Goal: Information Seeking & Learning: Find contact information

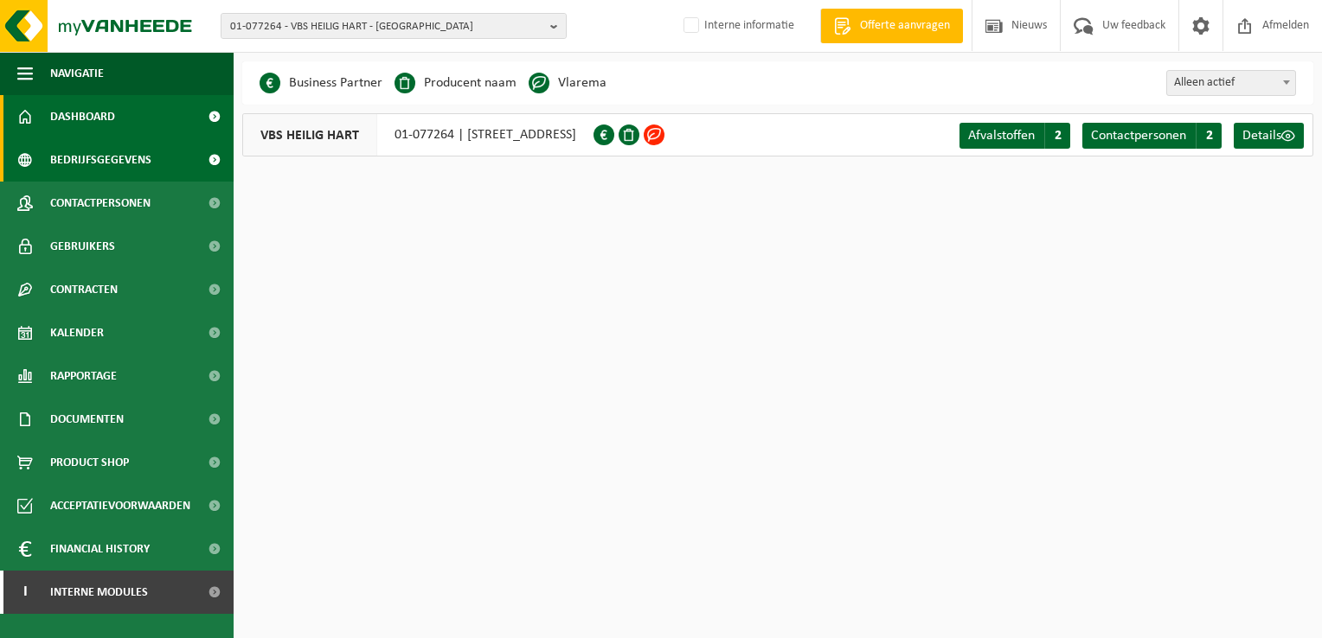
drag, startPoint x: 99, startPoint y: 112, endPoint x: 190, endPoint y: 97, distance: 93.0
click at [99, 112] on span "Dashboard" at bounding box center [82, 116] width 65 height 43
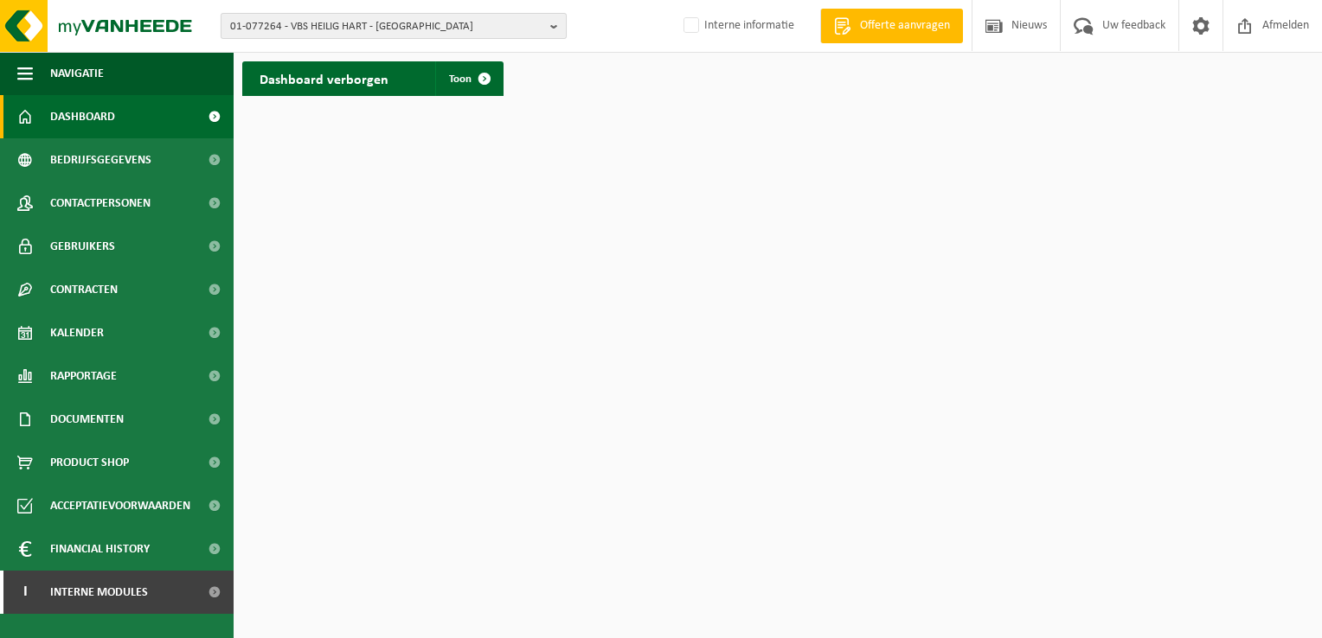
click at [550, 23] on b "button" at bounding box center [558, 26] width 16 height 24
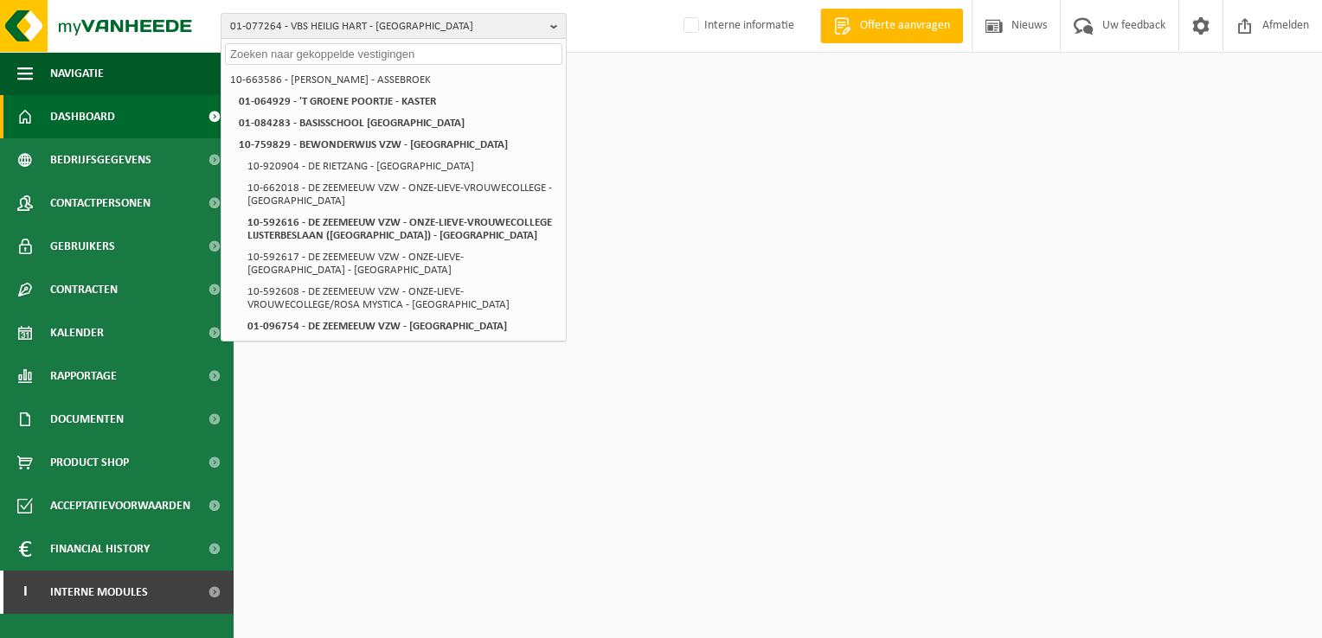
click at [495, 55] on input "text" at bounding box center [393, 54] width 337 height 22
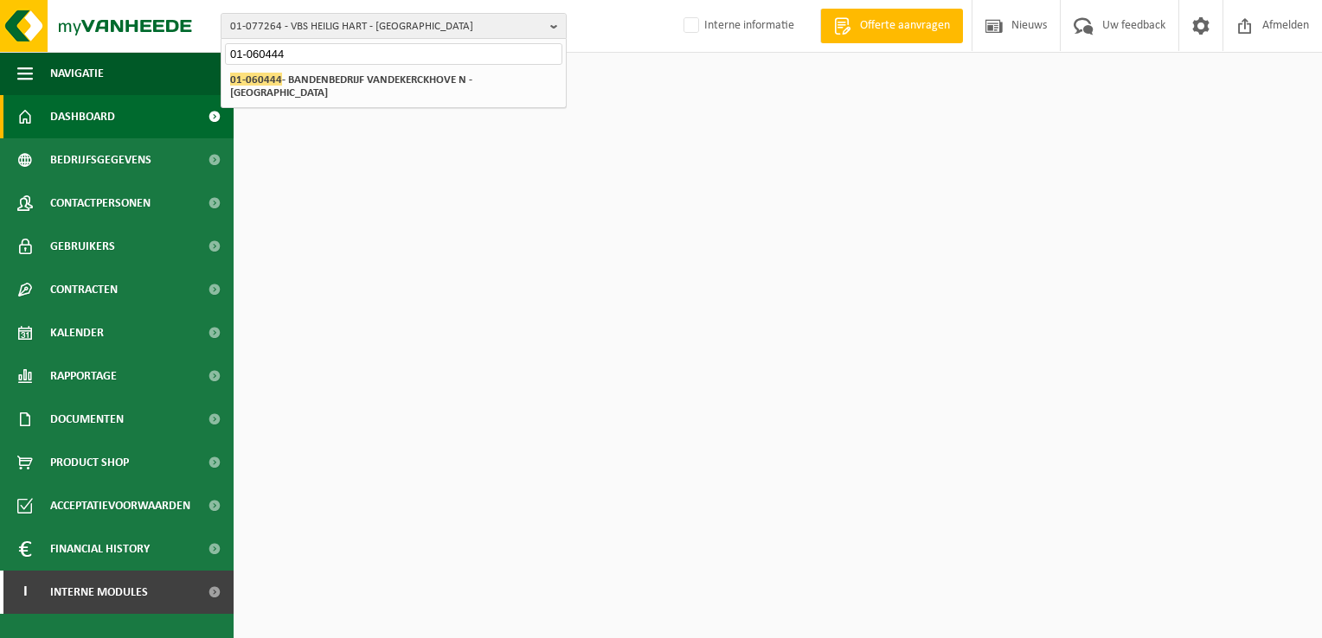
type input "01-060444"
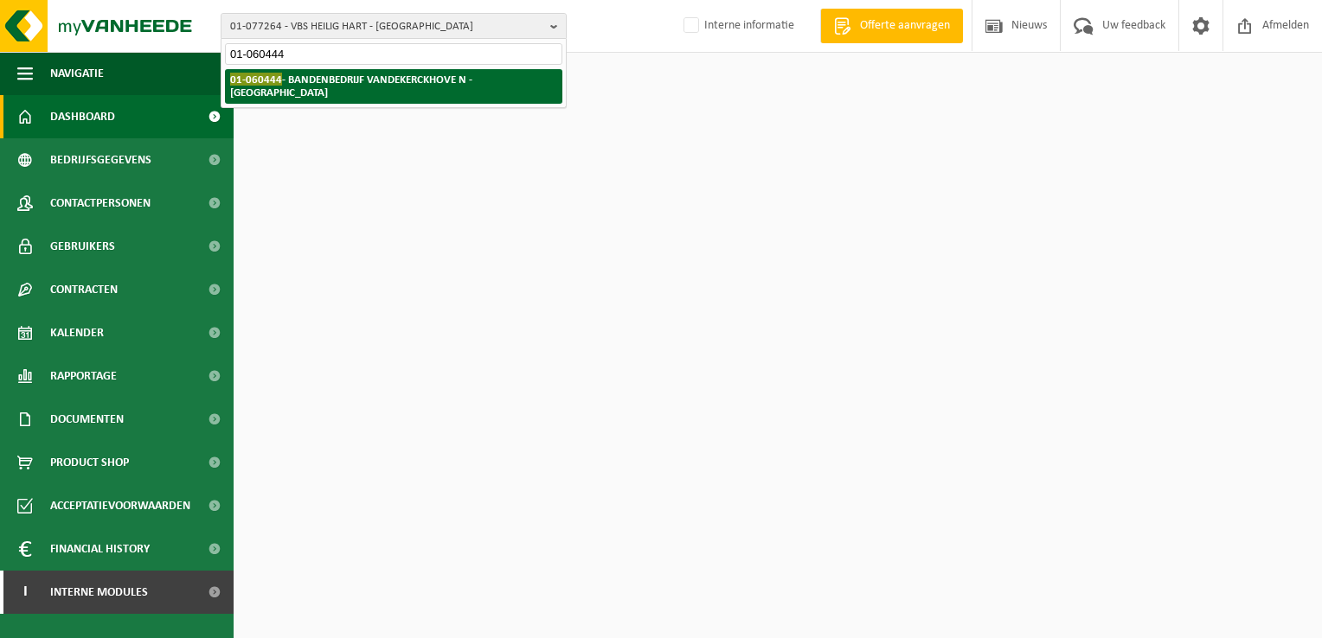
click at [472, 77] on strong "01-060444 - BANDENBEDRIJF VANDEKERCKHOVE N - HARELBEKE" at bounding box center [351, 86] width 242 height 26
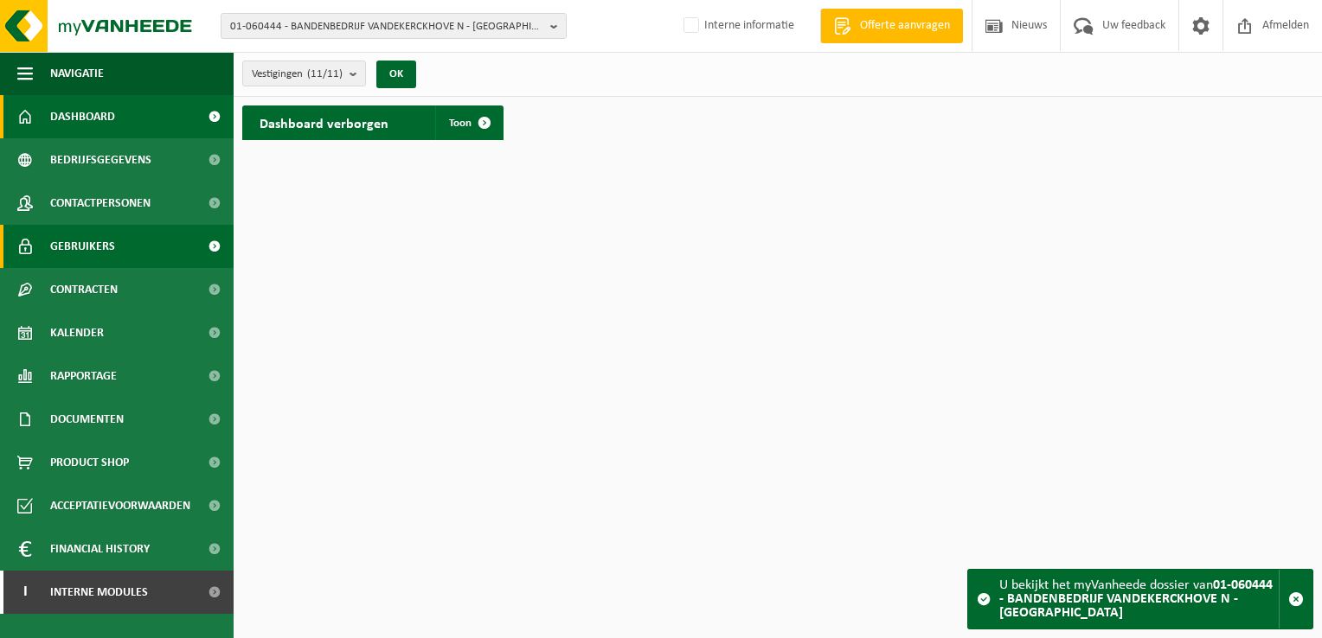
click at [105, 251] on span "Gebruikers" at bounding box center [82, 246] width 65 height 43
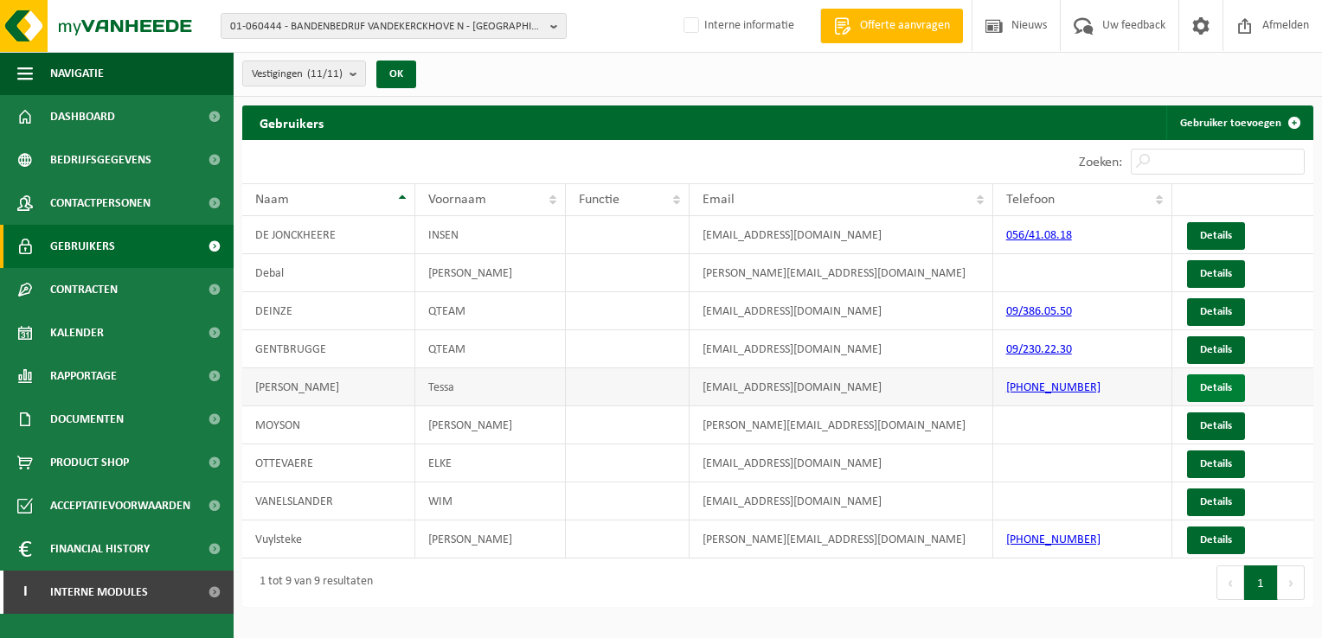
click at [1198, 385] on link "Details" at bounding box center [1216, 389] width 58 height 28
drag, startPoint x: 862, startPoint y: 462, endPoint x: 696, endPoint y: 462, distance: 166.1
click at [696, 462] on td "elke.ottevaere@qteamvdk.be" at bounding box center [841, 464] width 304 height 38
drag, startPoint x: 696, startPoint y: 462, endPoint x: 727, endPoint y: 462, distance: 31.1
copy td "elke.ottevaere@qteamvdk.be"
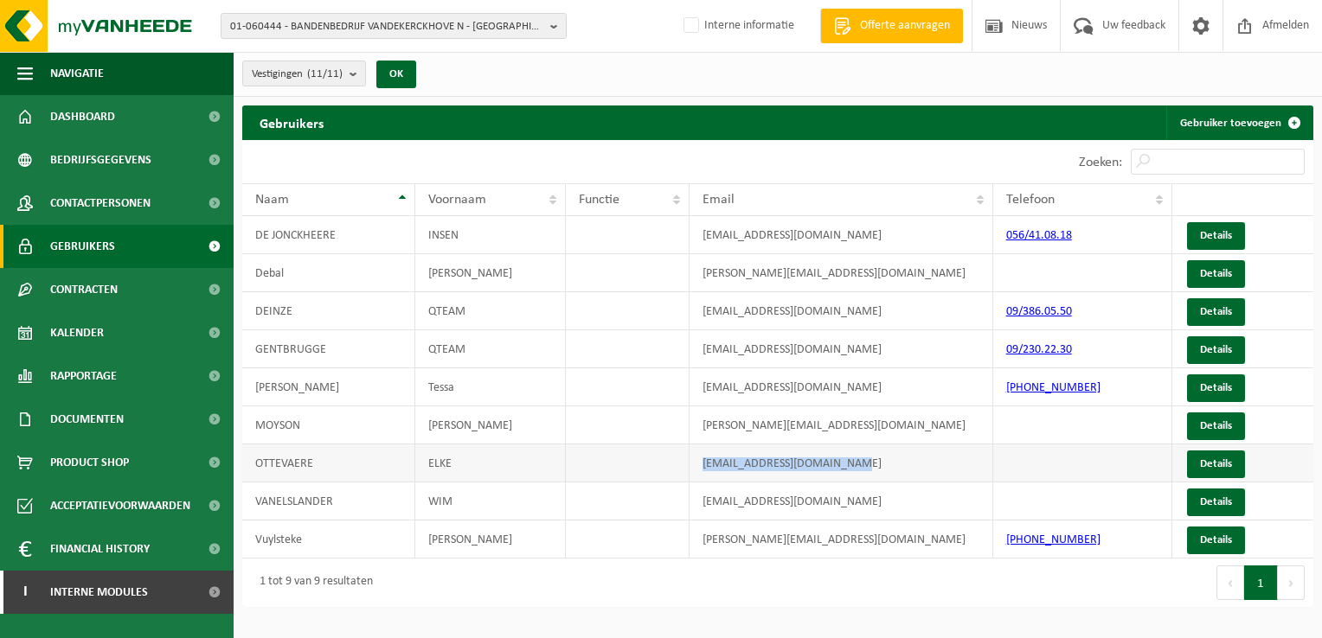
click at [894, 476] on td "elke.ottevaere@qteamvdk.be" at bounding box center [841, 464] width 304 height 38
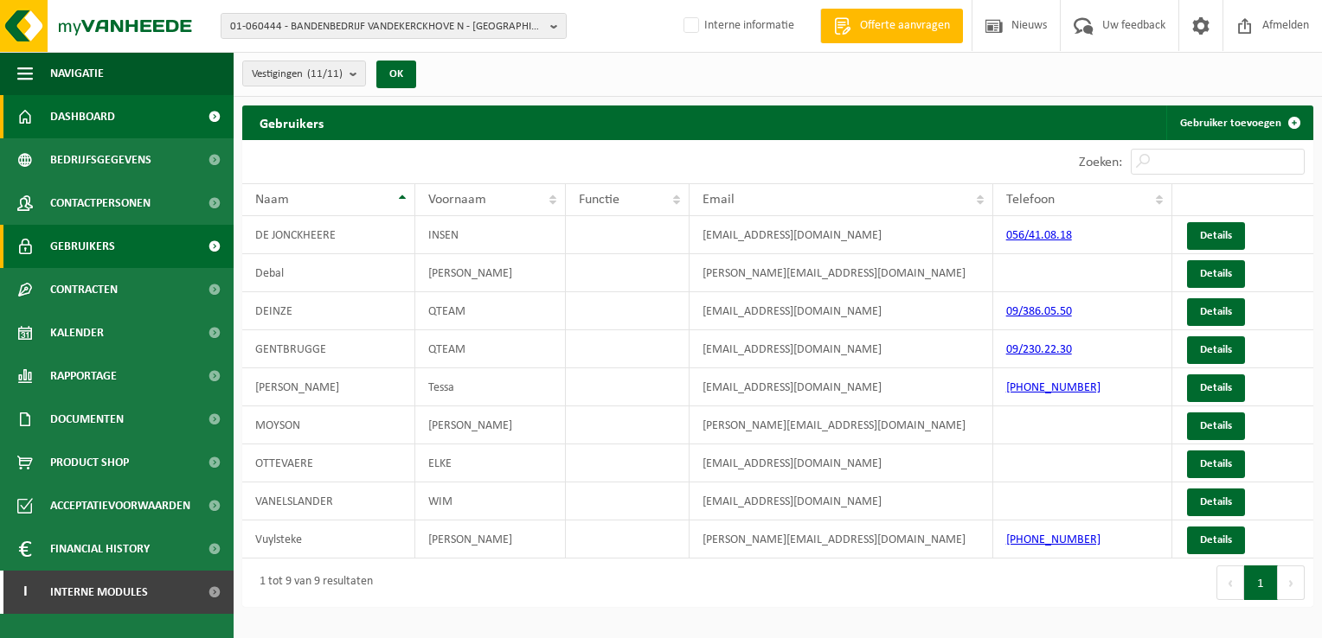
click at [64, 109] on span "Dashboard" at bounding box center [82, 116] width 65 height 43
